Goal: Navigation & Orientation: Find specific page/section

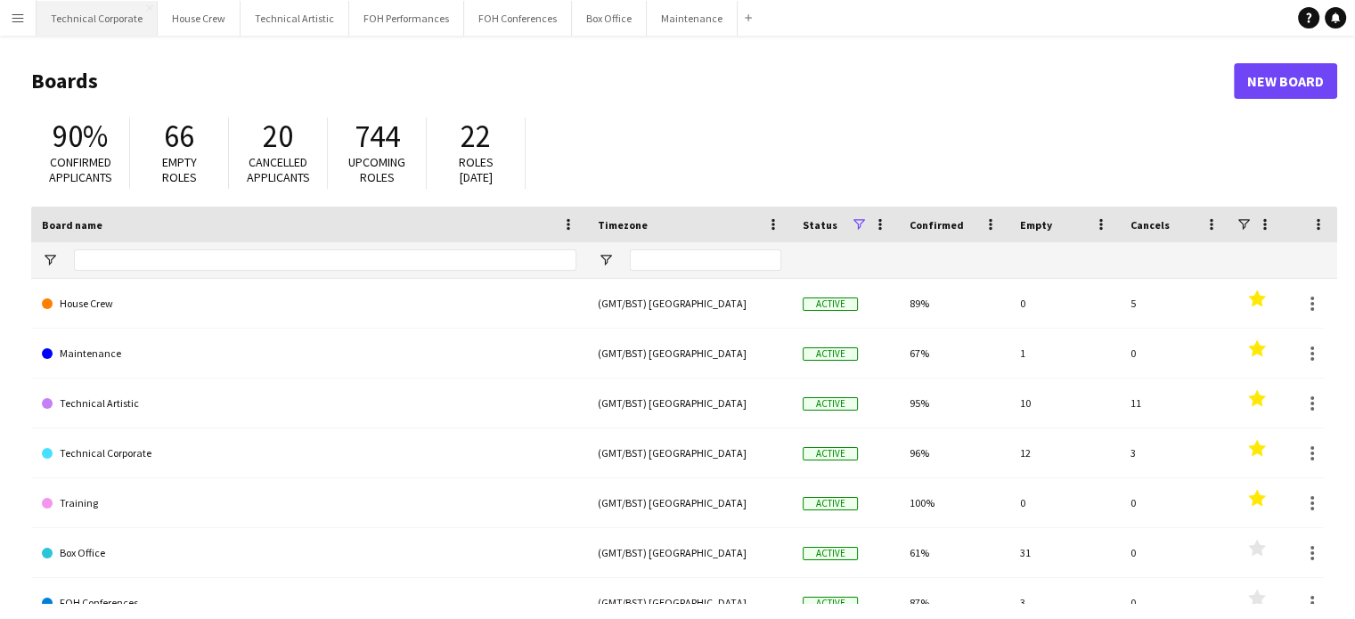
click at [86, 19] on button "Technical Corporate Close" at bounding box center [97, 18] width 121 height 35
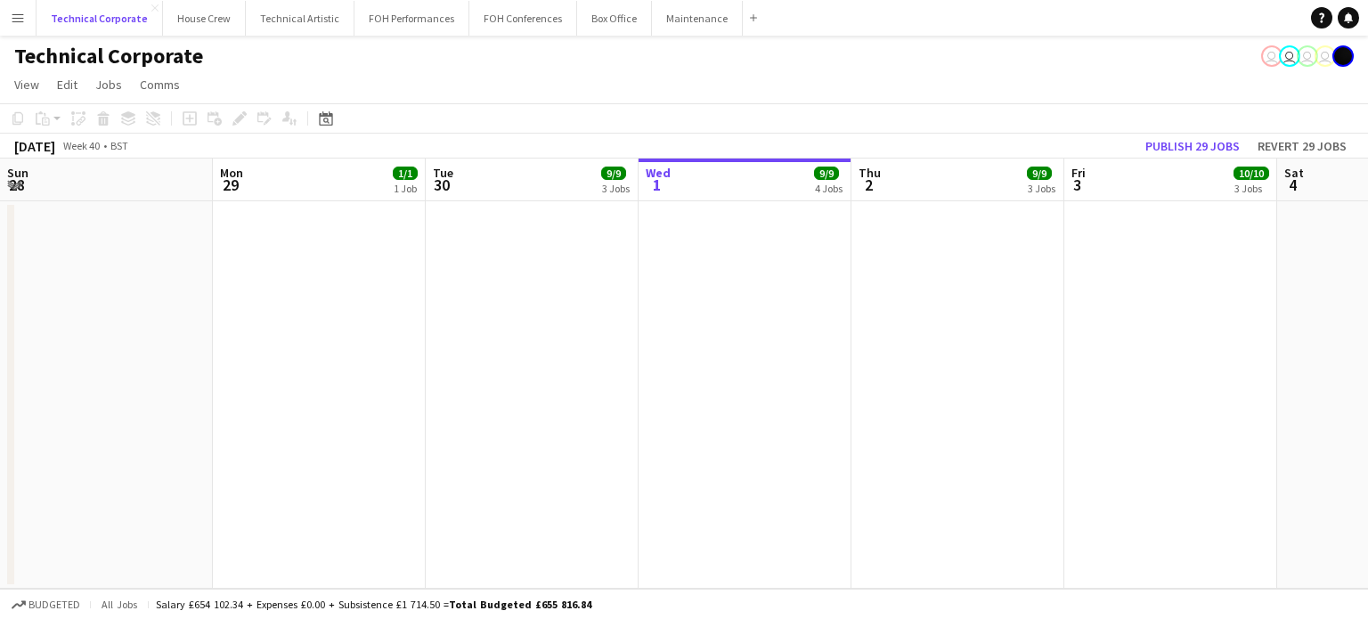
scroll to position [0, 426]
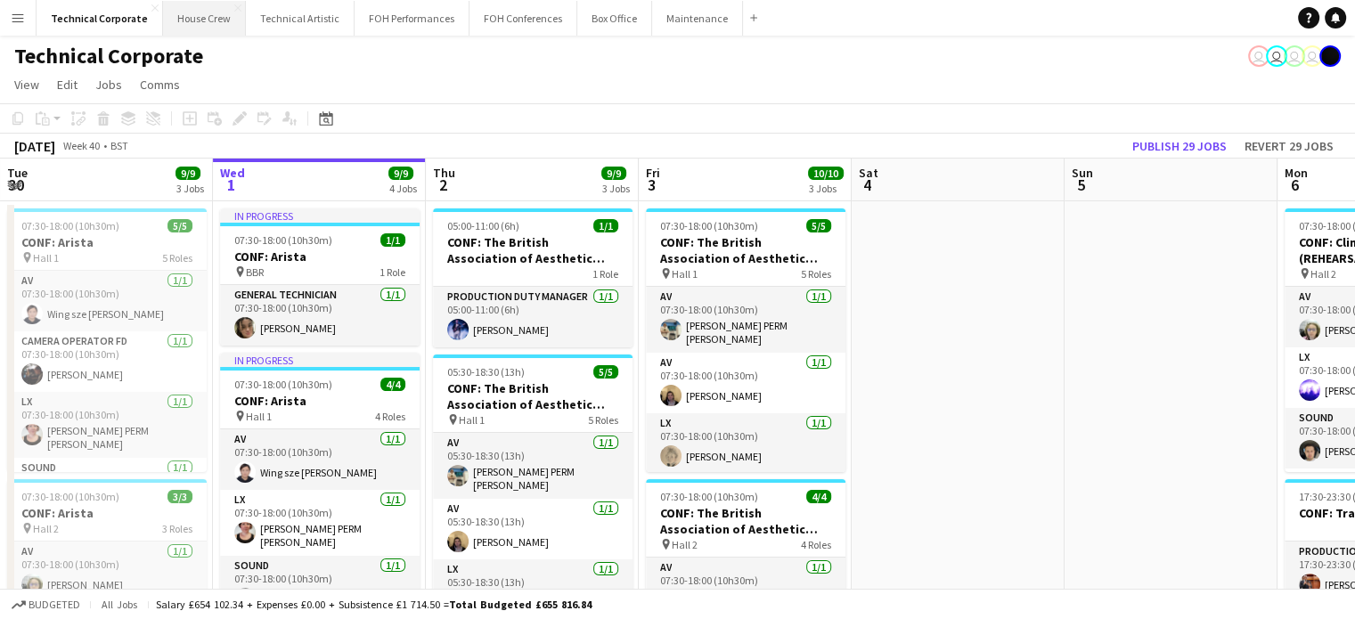
click at [210, 33] on button "House Crew Close" at bounding box center [204, 18] width 83 height 35
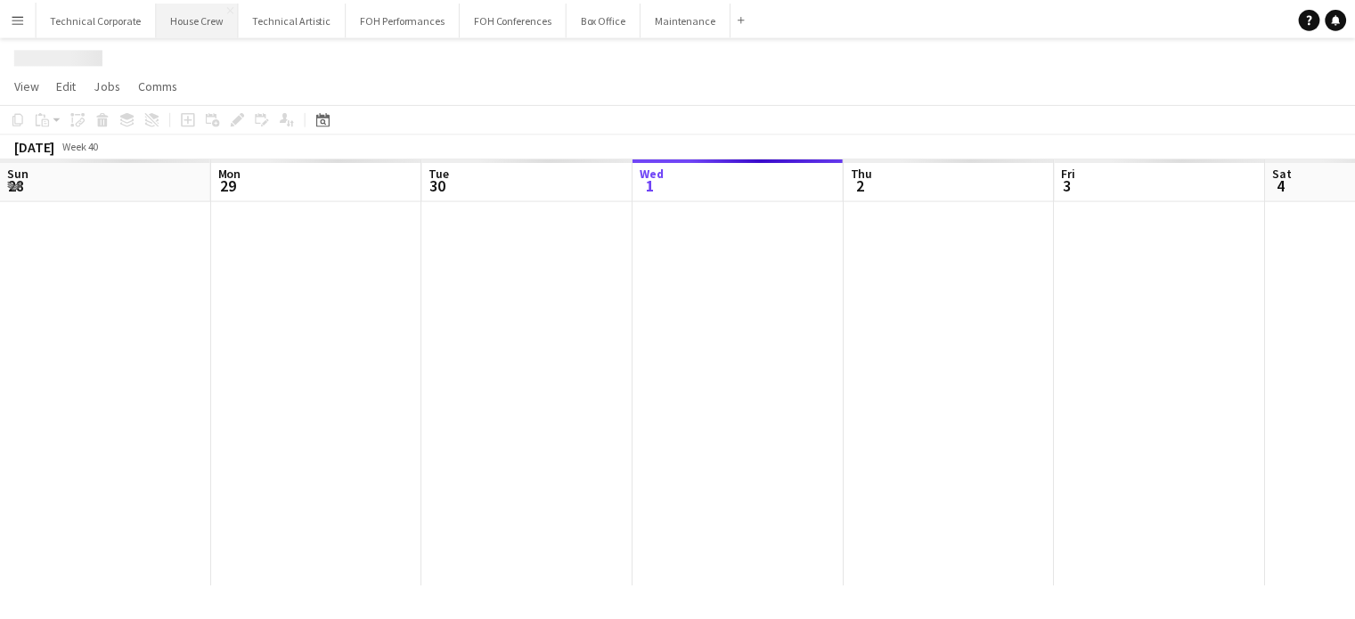
scroll to position [0, 426]
